Goal: Navigation & Orientation: Find specific page/section

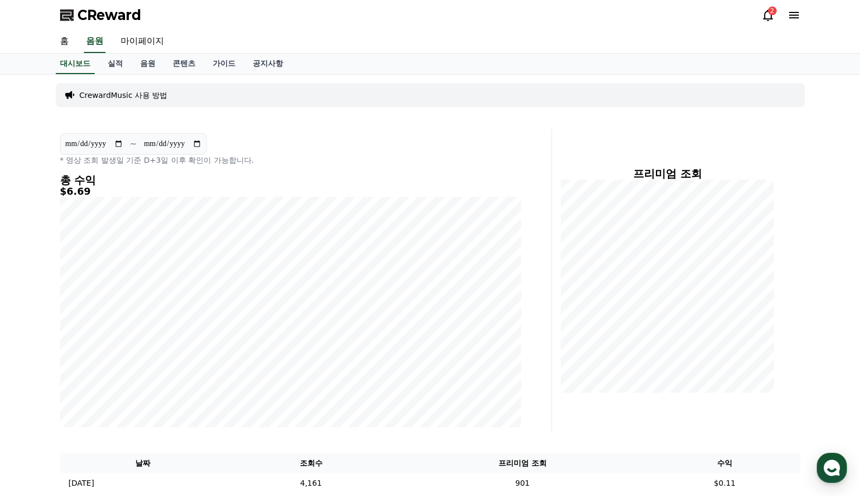
click at [762, 18] on icon at bounding box center [768, 15] width 13 height 13
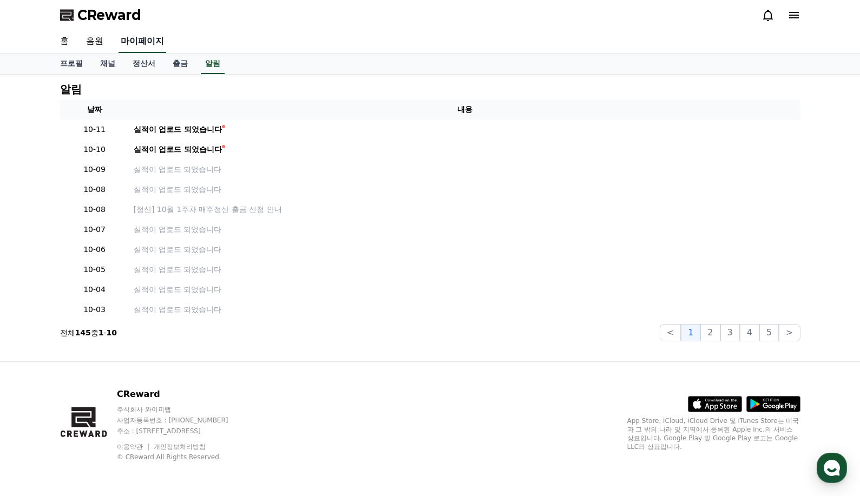
click at [141, 44] on link "마이페이지" at bounding box center [143, 41] width 48 height 23
select select "**********"
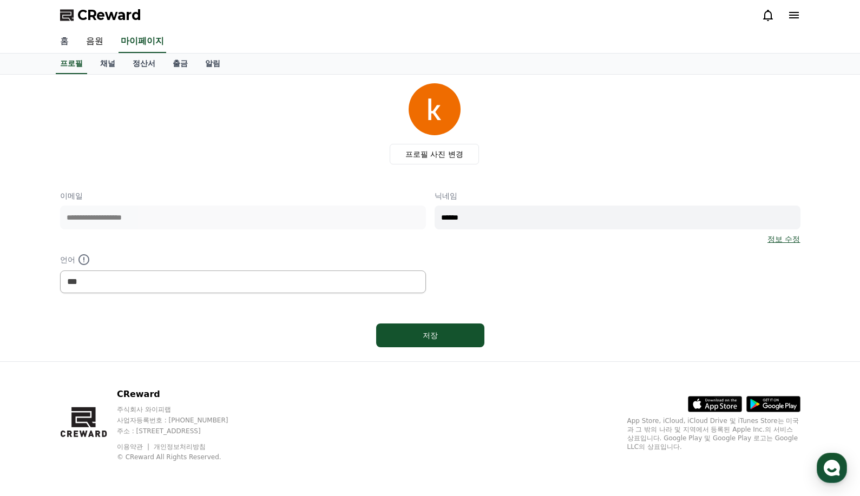
click at [69, 40] on link "홈" at bounding box center [64, 41] width 26 height 23
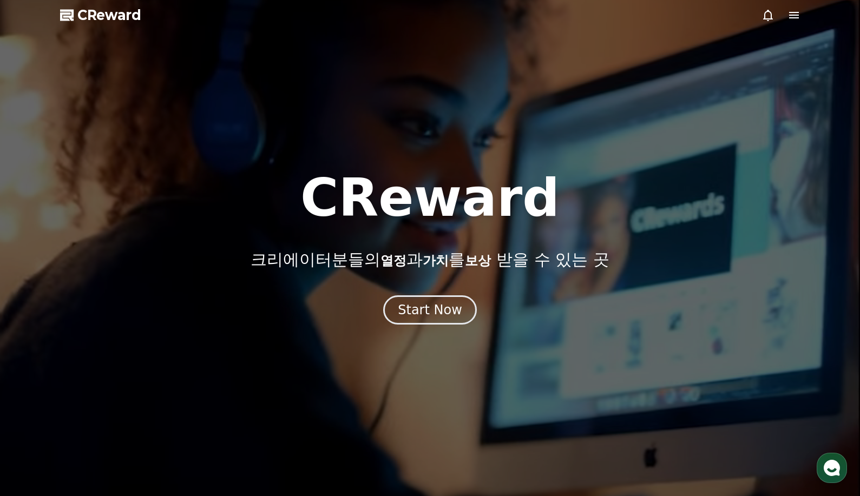
select select "**********"
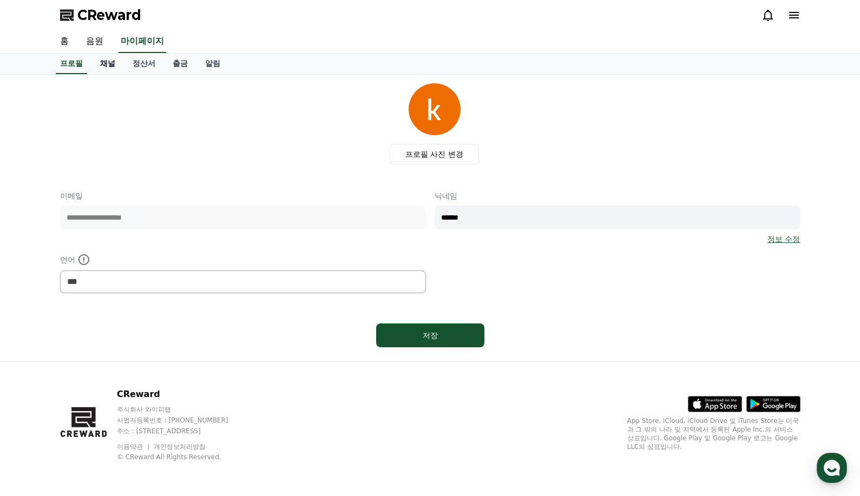
click at [108, 57] on link "채널" at bounding box center [107, 64] width 32 height 21
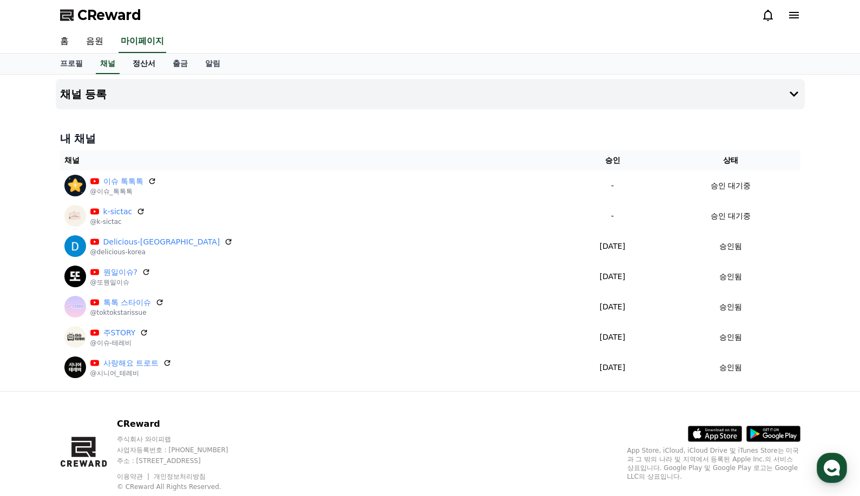
click at [143, 64] on link "정산서" at bounding box center [144, 64] width 40 height 21
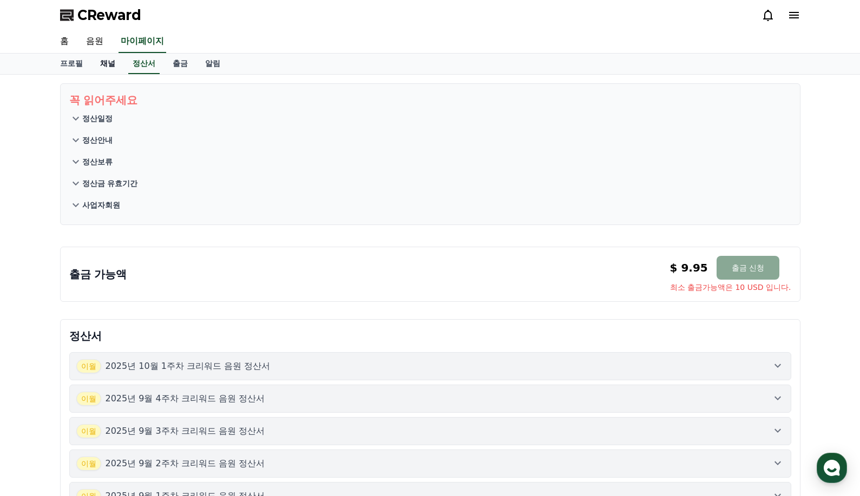
click at [100, 58] on link "채널" at bounding box center [107, 64] width 32 height 21
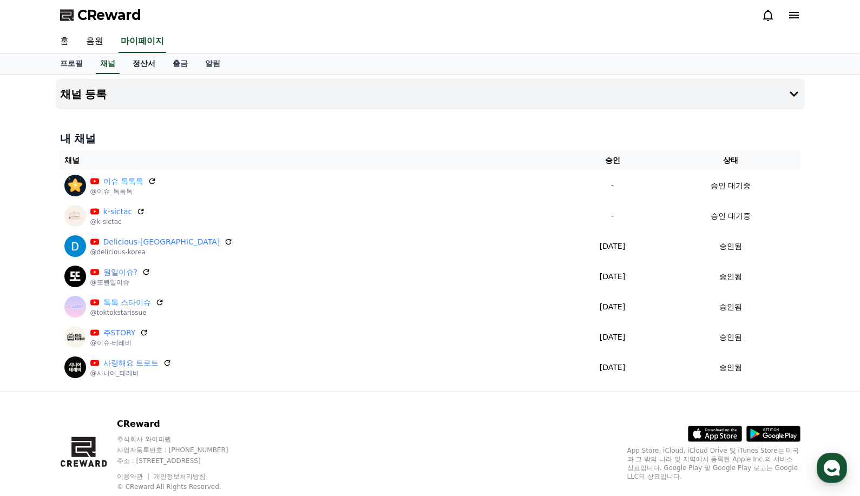
click at [143, 67] on link "정산서" at bounding box center [144, 64] width 40 height 21
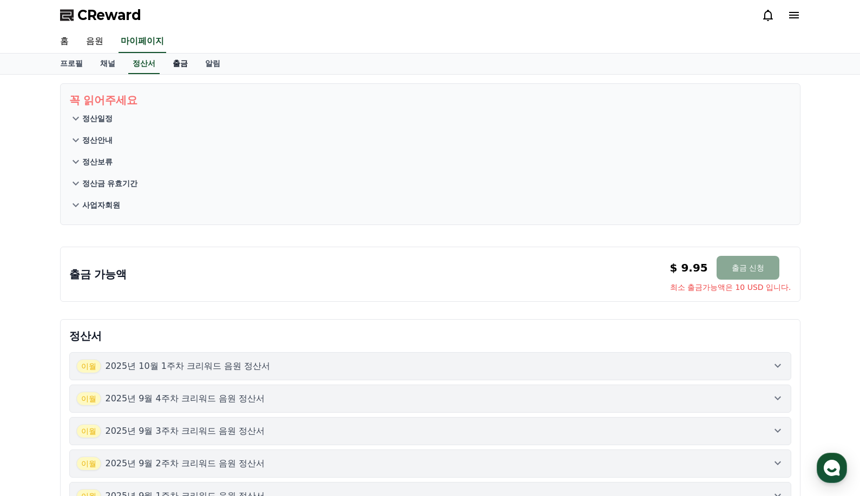
click at [176, 66] on link "출금" at bounding box center [180, 64] width 32 height 21
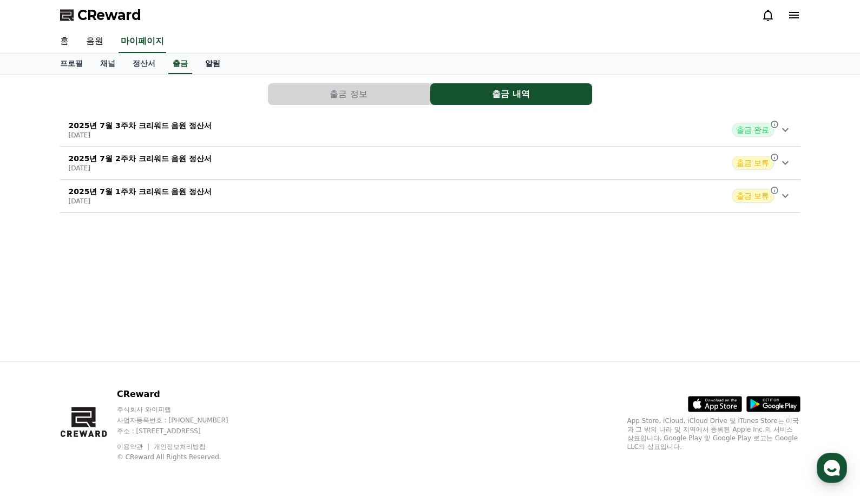
click at [210, 60] on link "알림" at bounding box center [213, 64] width 32 height 21
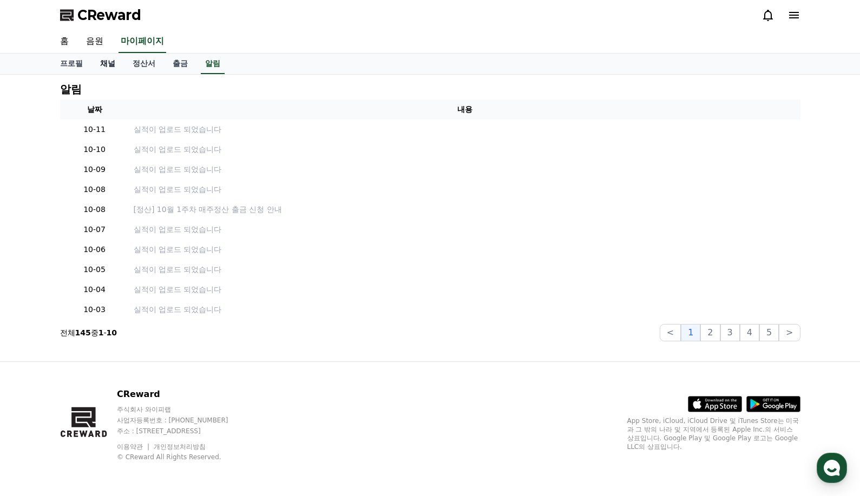
click at [114, 61] on link "채널" at bounding box center [107, 64] width 32 height 21
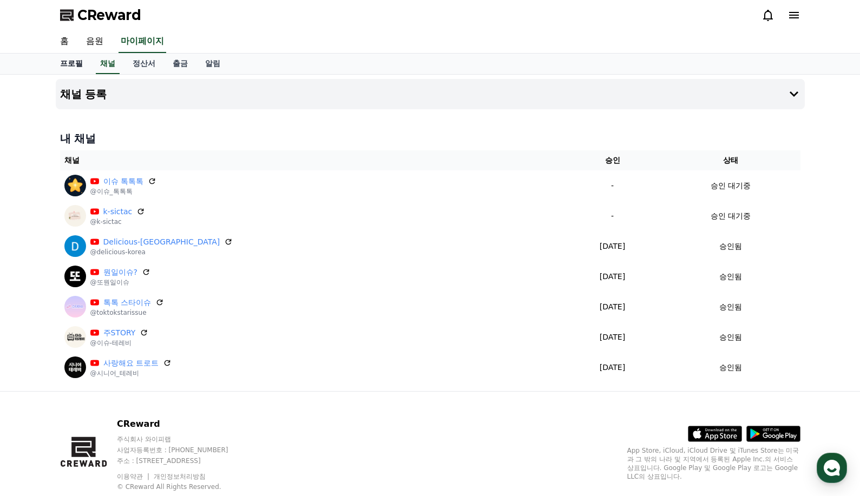
click at [70, 65] on link "프로필" at bounding box center [71, 64] width 40 height 21
select select "**********"
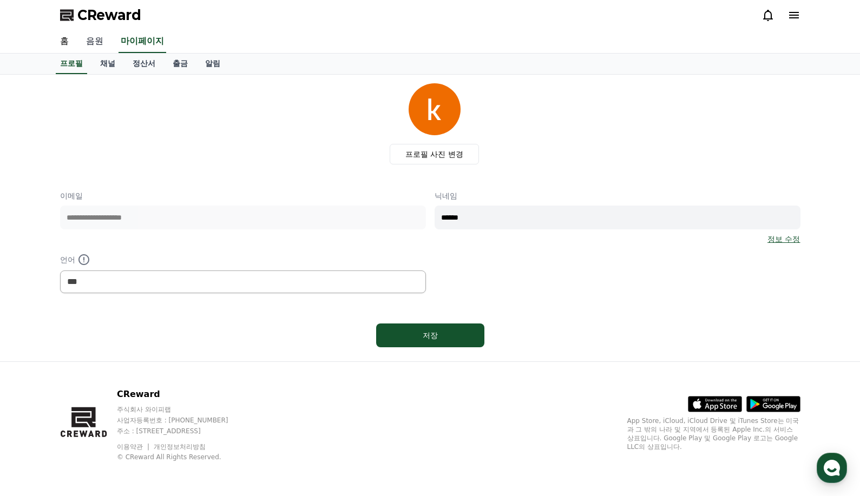
click at [101, 42] on link "음원" at bounding box center [94, 41] width 35 height 23
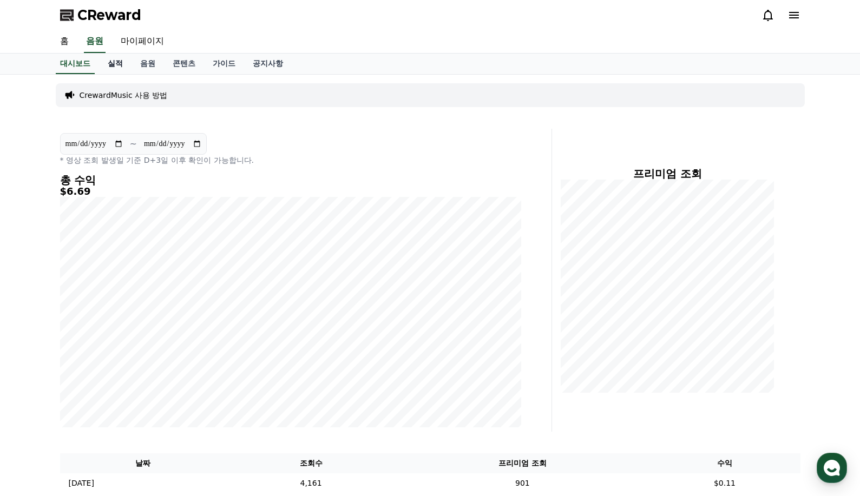
click at [126, 66] on link "실적" at bounding box center [115, 64] width 32 height 21
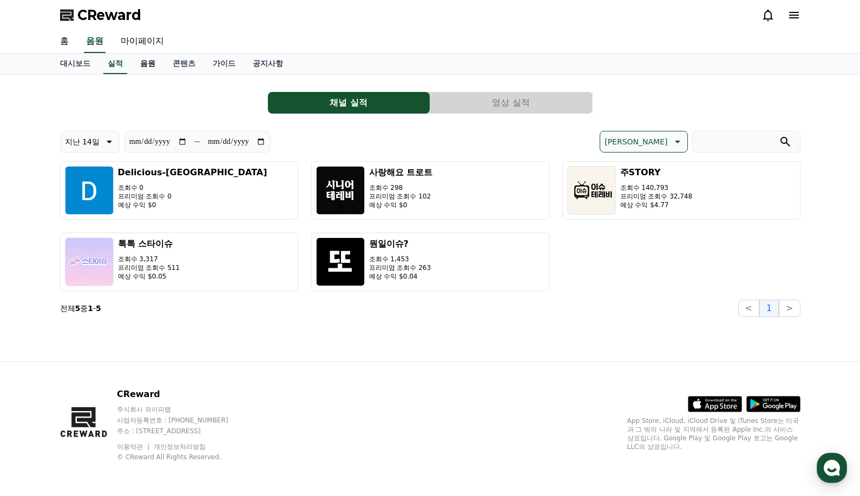
click at [153, 65] on link "음원" at bounding box center [148, 64] width 32 height 21
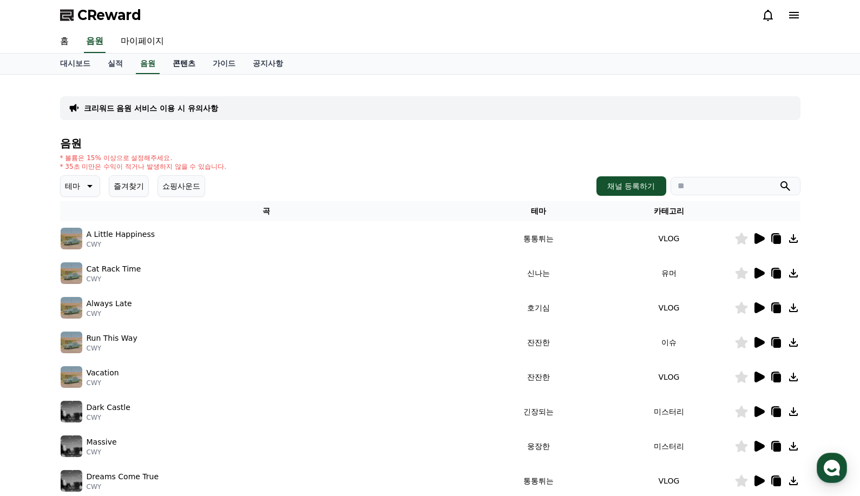
click at [185, 66] on link "콘텐츠" at bounding box center [184, 64] width 40 height 21
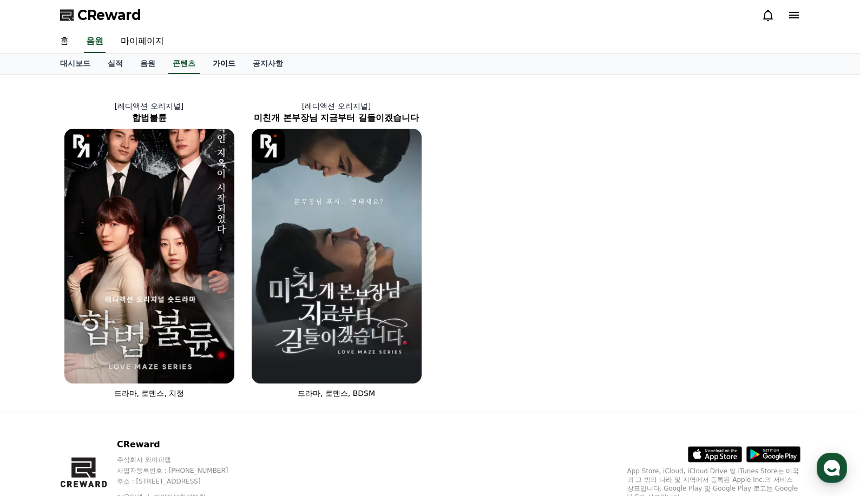
click at [223, 68] on link "가이드" at bounding box center [224, 64] width 40 height 21
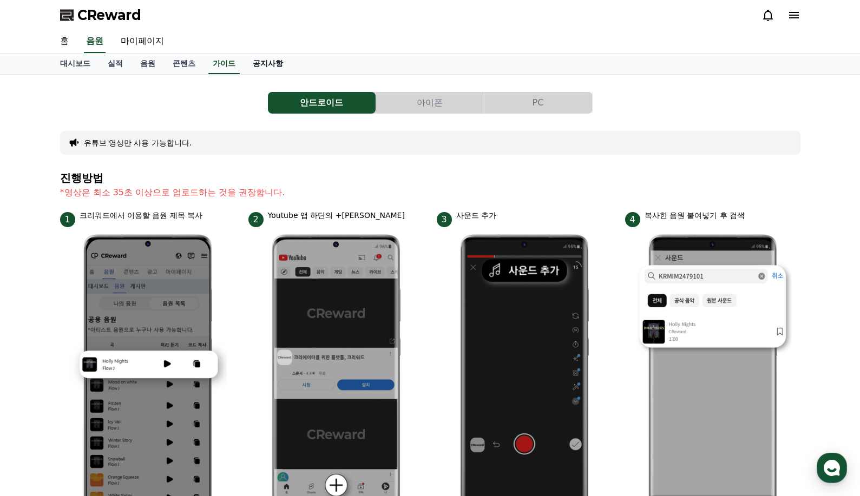
click at [264, 64] on link "공지사항" at bounding box center [268, 64] width 48 height 21
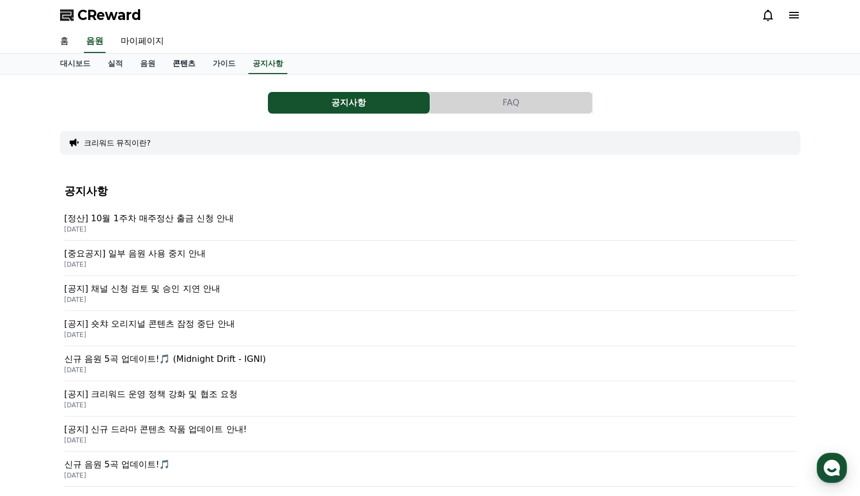
click at [189, 67] on link "콘텐츠" at bounding box center [184, 64] width 40 height 21
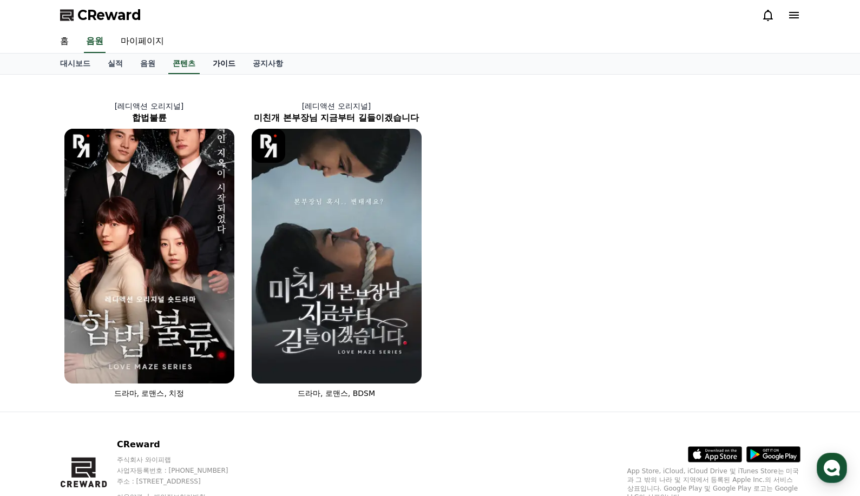
click at [219, 61] on link "가이드" at bounding box center [224, 64] width 40 height 21
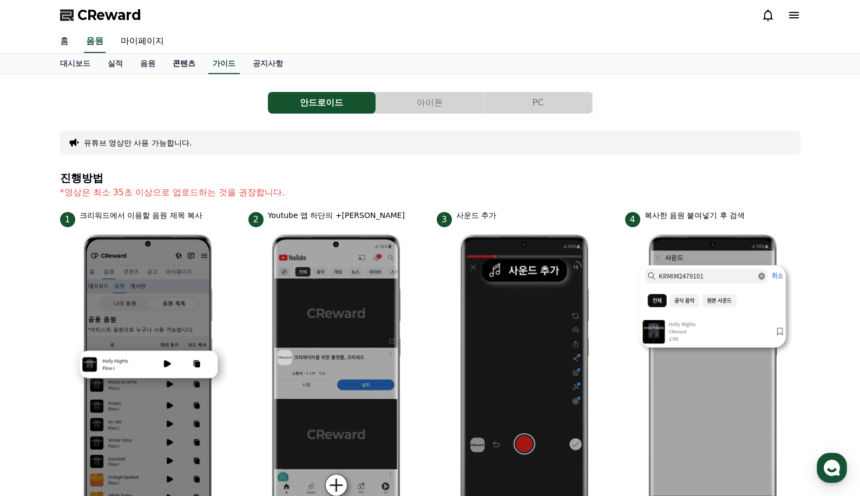
click at [185, 64] on link "콘텐츠" at bounding box center [184, 64] width 40 height 21
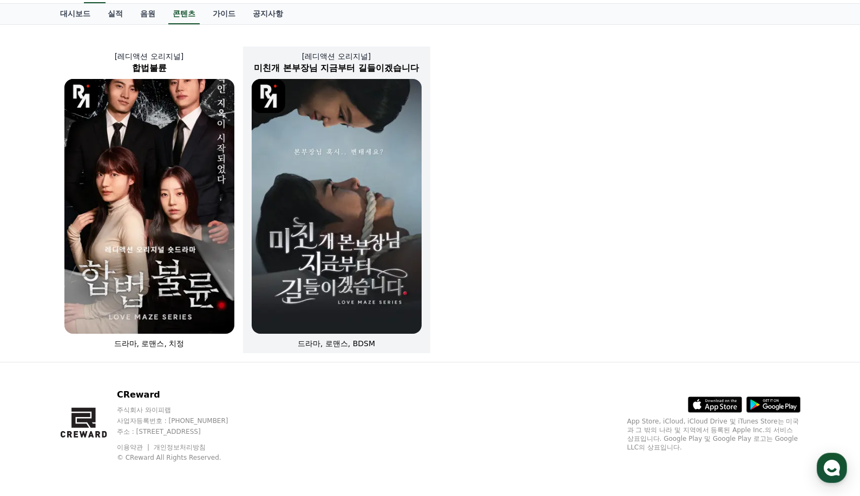
scroll to position [50, 0]
